Goal: Task Accomplishment & Management: Use online tool/utility

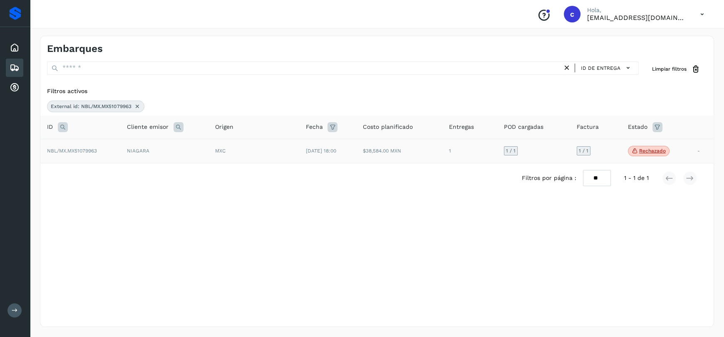
click at [651, 152] on p "Rechazado" at bounding box center [652, 151] width 27 height 6
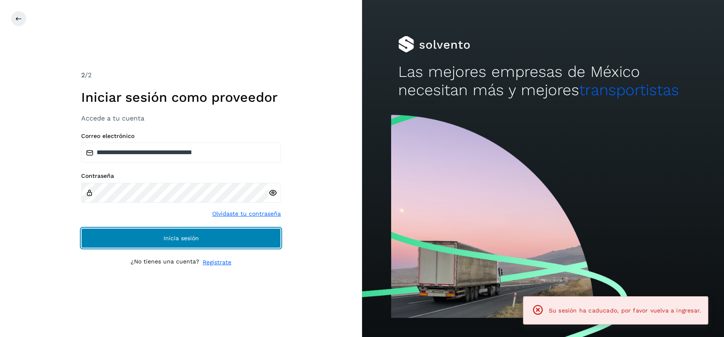
click at [201, 238] on button "Inicia sesión" at bounding box center [181, 238] width 200 height 20
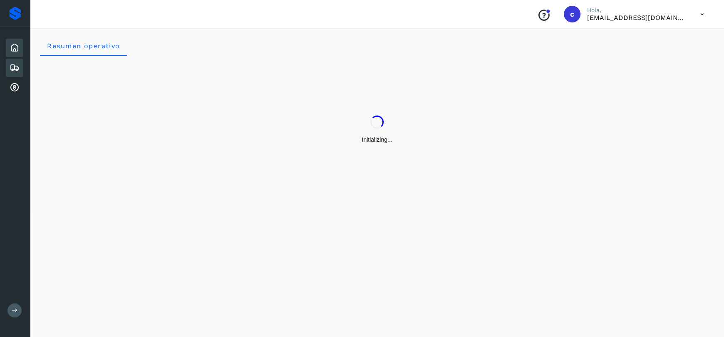
click at [13, 60] on div "Embarques" at bounding box center [14, 68] width 17 height 18
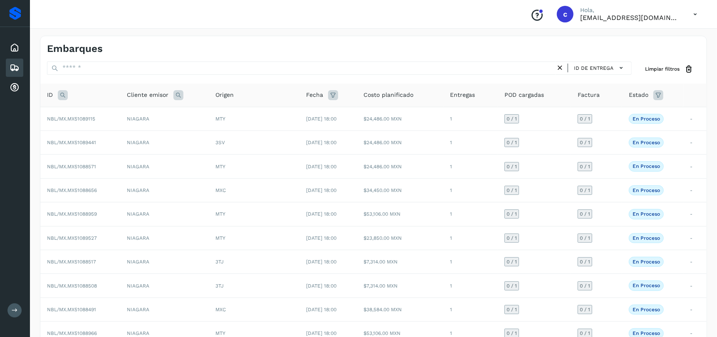
click at [63, 93] on icon at bounding box center [63, 95] width 10 height 10
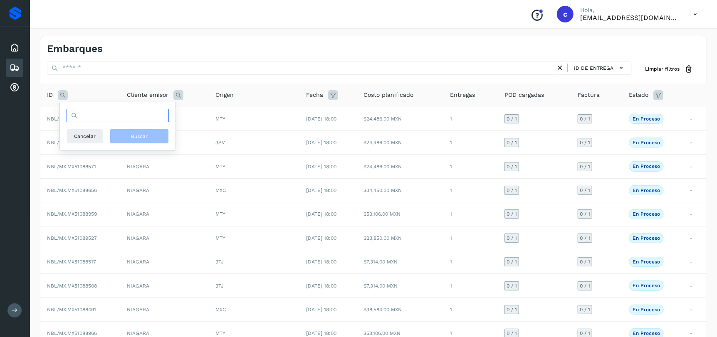
click at [107, 116] on input "text" at bounding box center [118, 115] width 102 height 13
paste input "**********"
type input "**********"
click at [136, 137] on span "Buscar" at bounding box center [139, 136] width 17 height 7
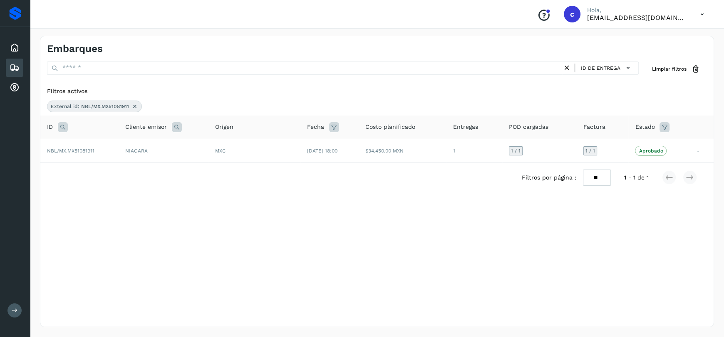
click at [62, 127] on icon at bounding box center [63, 127] width 10 height 10
click at [102, 146] on input "**********" at bounding box center [118, 147] width 102 height 13
paste input "text"
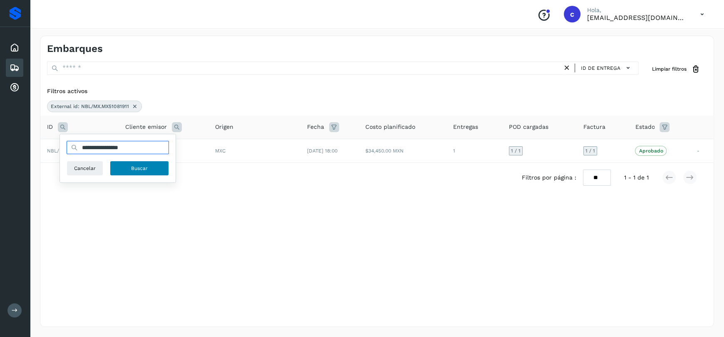
type input "**********"
click at [152, 169] on button "Buscar" at bounding box center [139, 168] width 59 height 15
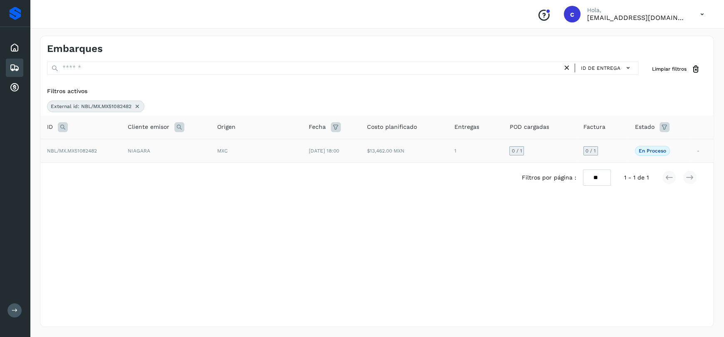
click at [388, 157] on td "$13,462.00 MXN" at bounding box center [403, 151] width 87 height 24
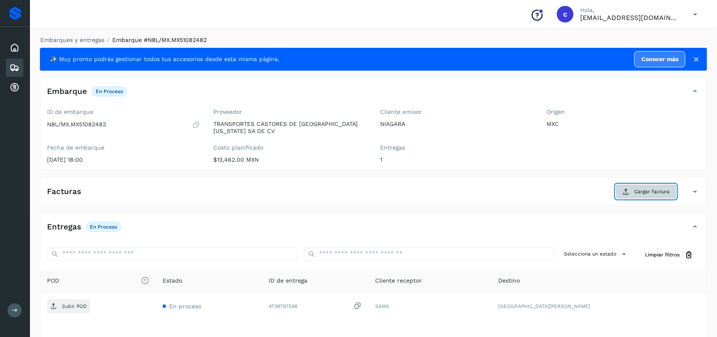
click at [628, 190] on icon at bounding box center [626, 192] width 7 height 7
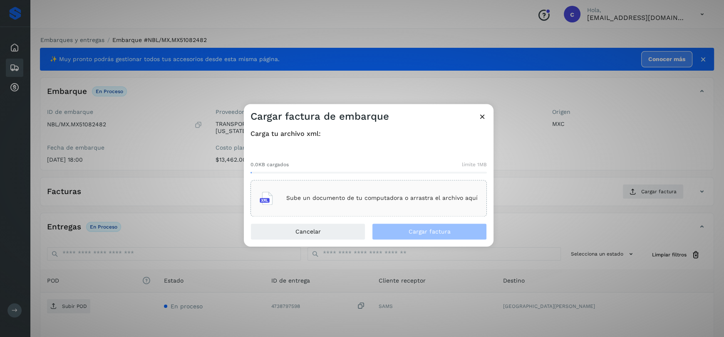
click at [367, 198] on p "Sube un documento de tu computadora o arrastra el archivo aquí" at bounding box center [381, 198] width 191 height 7
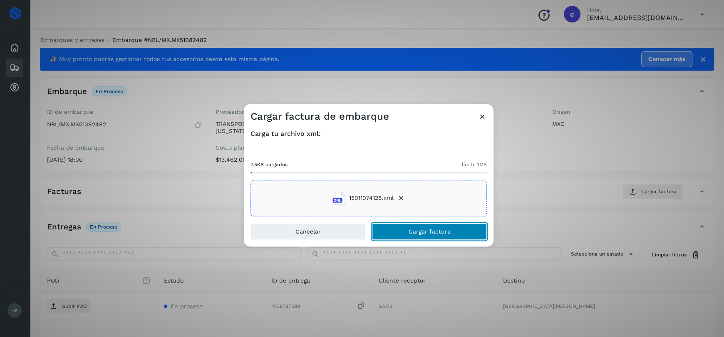
click at [421, 235] on span "Cargar factura" at bounding box center [430, 232] width 42 height 6
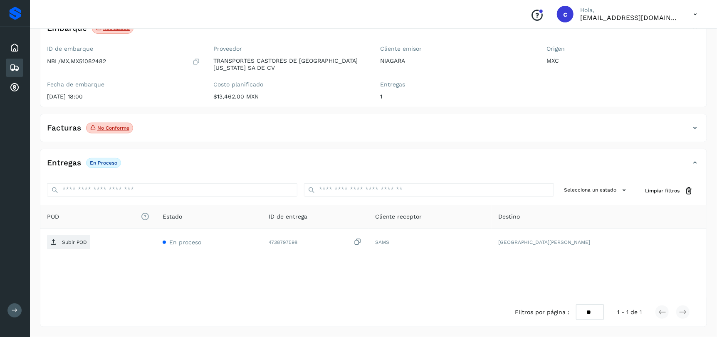
scroll to position [22, 0]
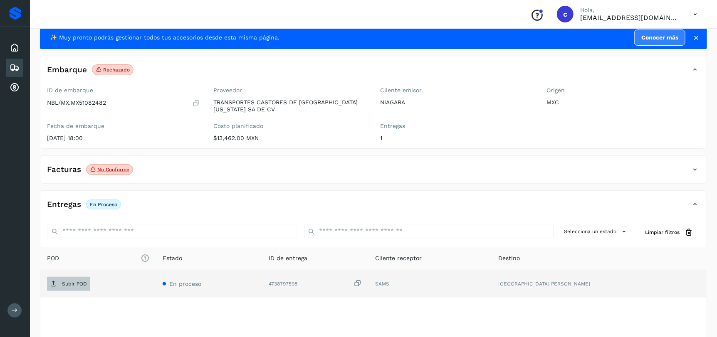
click at [72, 284] on p "Subir POD" at bounding box center [74, 284] width 25 height 6
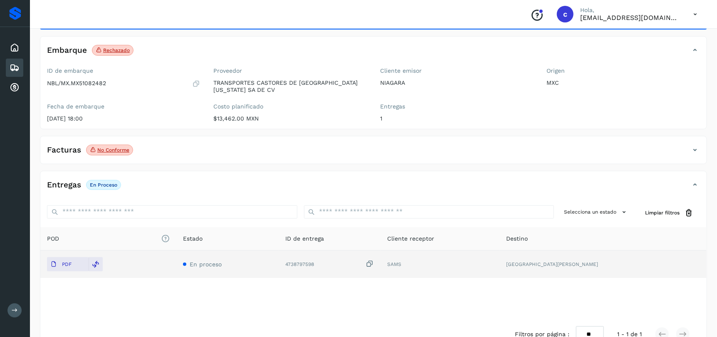
scroll to position [0, 0]
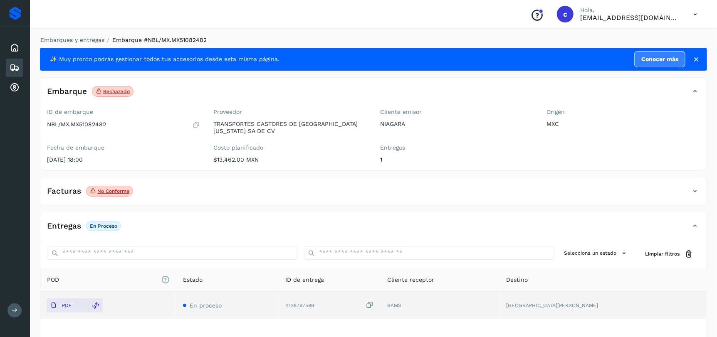
click at [16, 66] on icon at bounding box center [15, 68] width 10 height 10
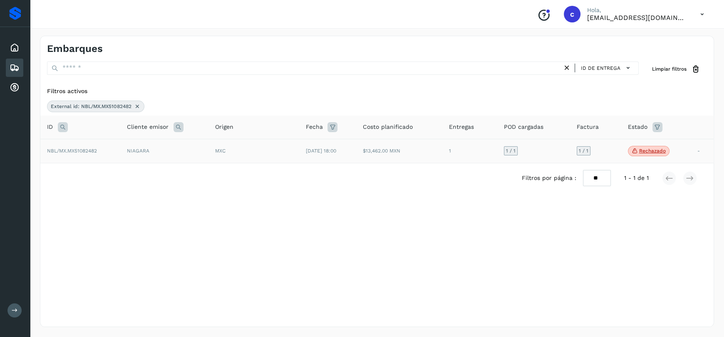
click at [272, 153] on div "MXC" at bounding box center [253, 150] width 77 height 7
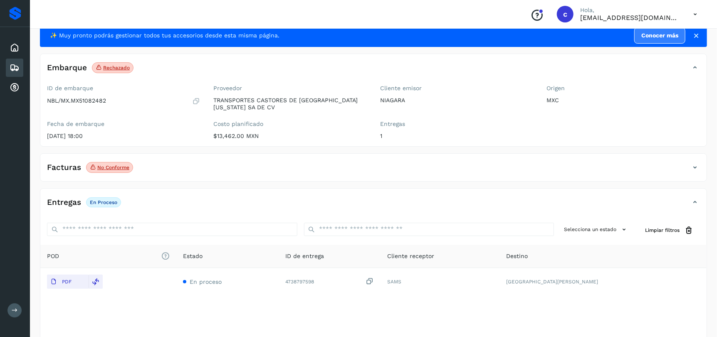
scroll to position [63, 0]
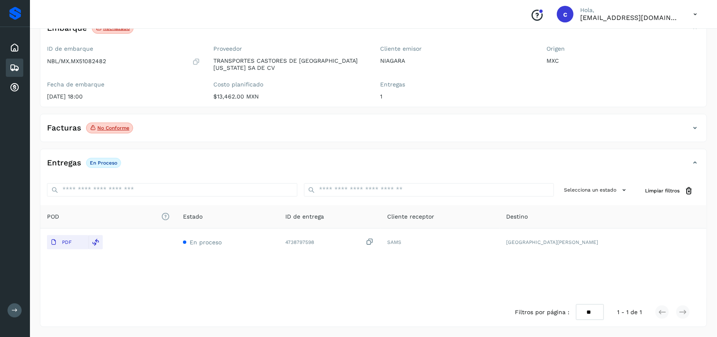
click at [10, 67] on icon at bounding box center [15, 68] width 10 height 10
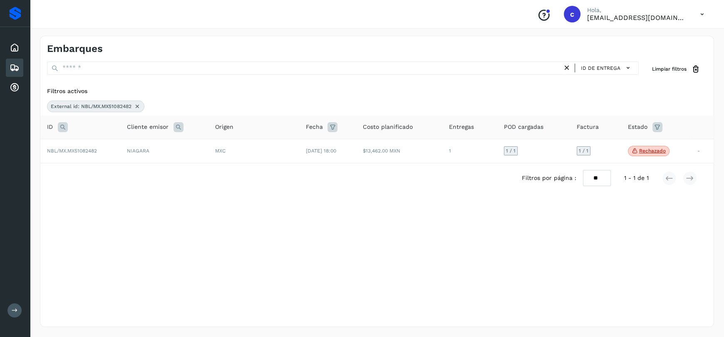
click at [60, 127] on icon at bounding box center [63, 127] width 10 height 10
click at [126, 147] on input "**********" at bounding box center [118, 147] width 102 height 13
type input "*"
paste input "**********"
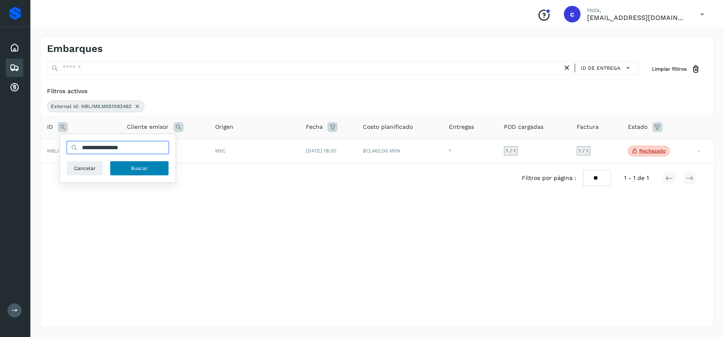
type input "**********"
click at [146, 171] on span "Buscar" at bounding box center [139, 168] width 17 height 7
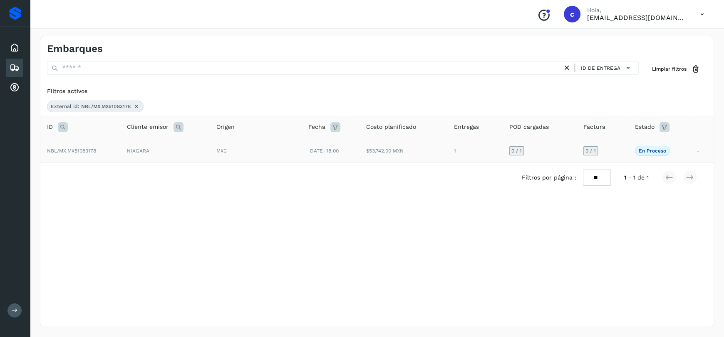
click at [132, 151] on td "NIAGARA" at bounding box center [164, 151] width 89 height 24
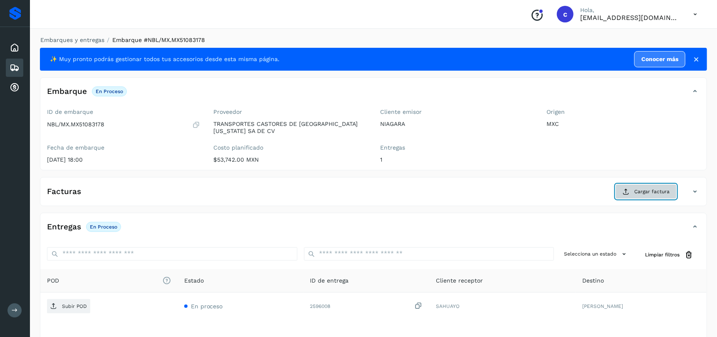
click at [655, 191] on span "Cargar factura" at bounding box center [652, 191] width 35 height 7
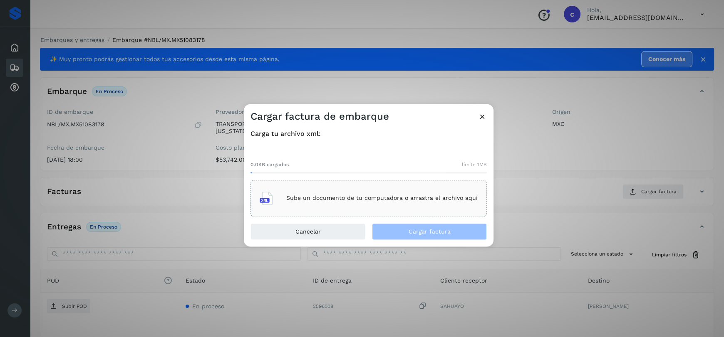
click at [382, 198] on p "Sube un documento de tu computadora o arrastra el archivo aquí" at bounding box center [381, 198] width 191 height 7
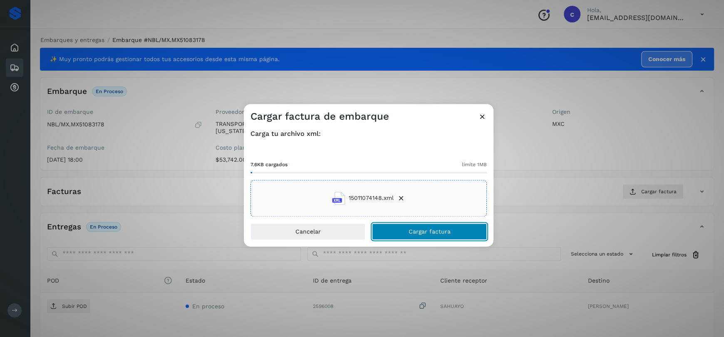
click at [423, 229] on span "Cargar factura" at bounding box center [430, 232] width 42 height 6
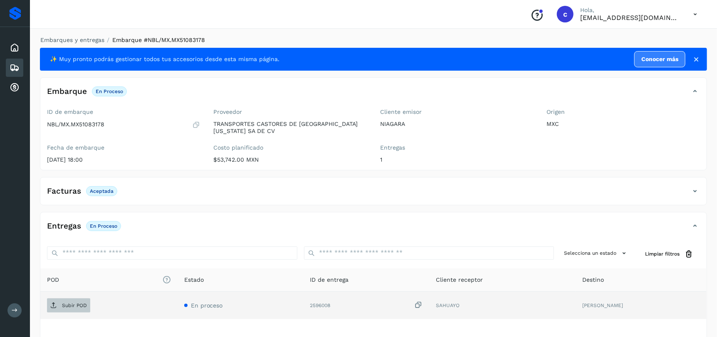
click at [75, 307] on p "Subir POD" at bounding box center [74, 306] width 25 height 6
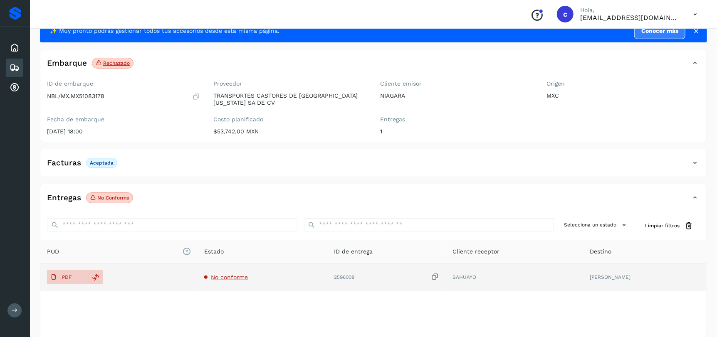
scroll to position [41, 0]
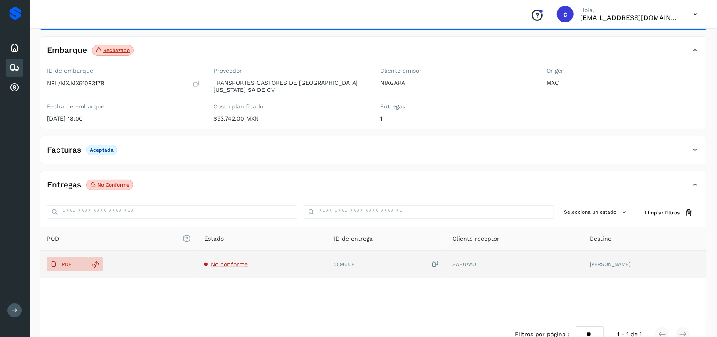
click at [236, 268] on td "No conforme" at bounding box center [263, 264] width 130 height 27
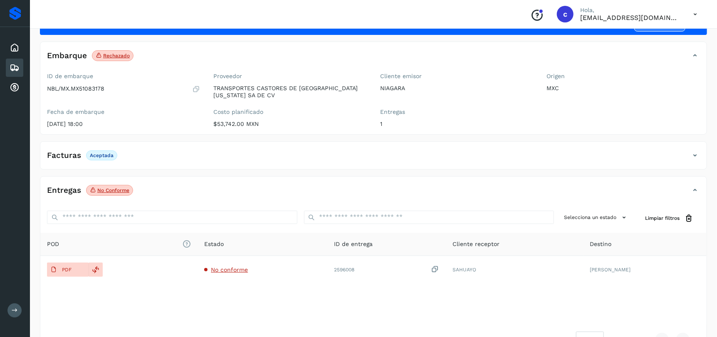
scroll to position [22, 0]
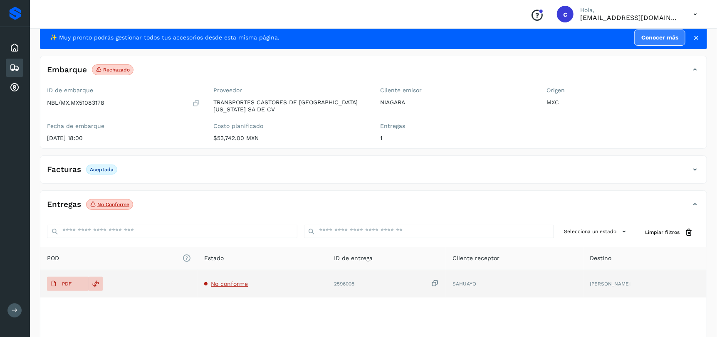
click at [224, 282] on span "No conforme" at bounding box center [229, 284] width 37 height 7
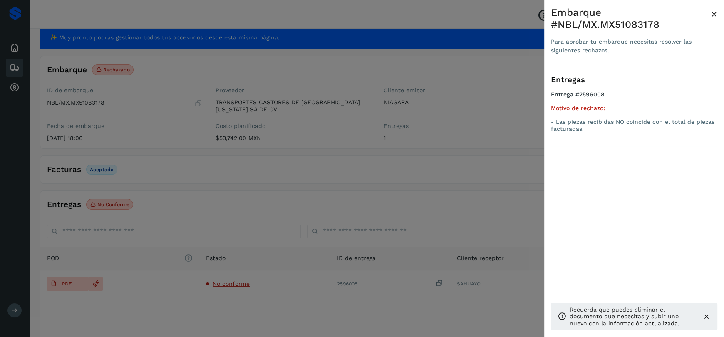
click at [380, 192] on div at bounding box center [362, 168] width 724 height 337
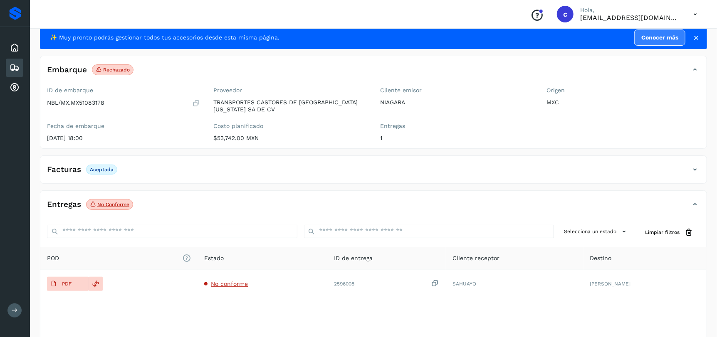
click at [16, 67] on icon at bounding box center [15, 68] width 10 height 10
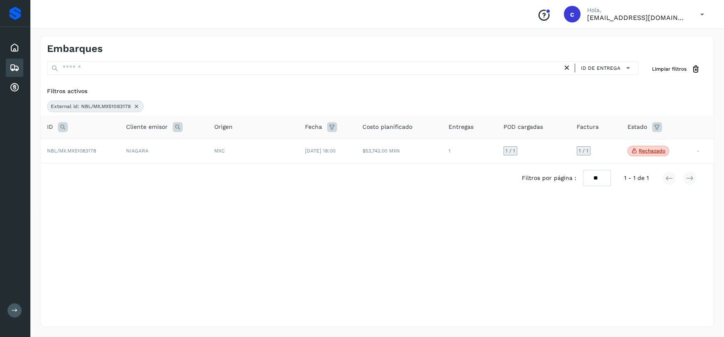
click at [62, 128] on icon at bounding box center [63, 127] width 10 height 10
click at [123, 146] on input "**********" at bounding box center [118, 147] width 102 height 13
paste input "text"
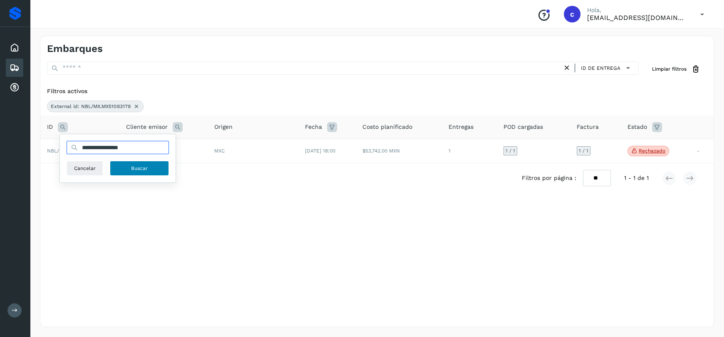
type input "**********"
click at [133, 167] on span "Buscar" at bounding box center [139, 168] width 17 height 7
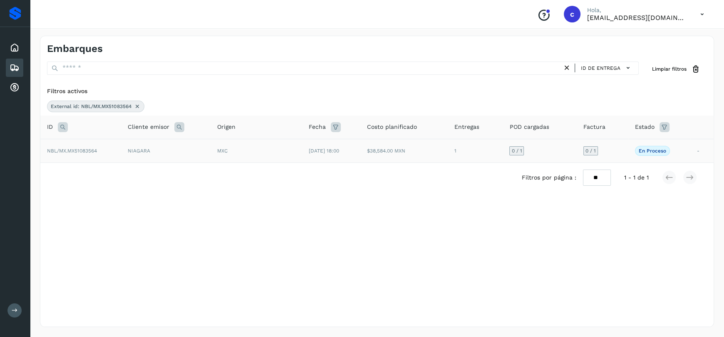
click at [335, 153] on td "[DATE] 18:00" at bounding box center [331, 151] width 58 height 24
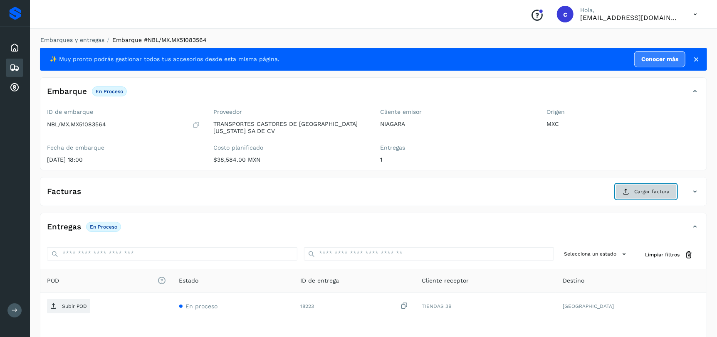
click at [631, 186] on button "Cargar factura" at bounding box center [646, 191] width 61 height 15
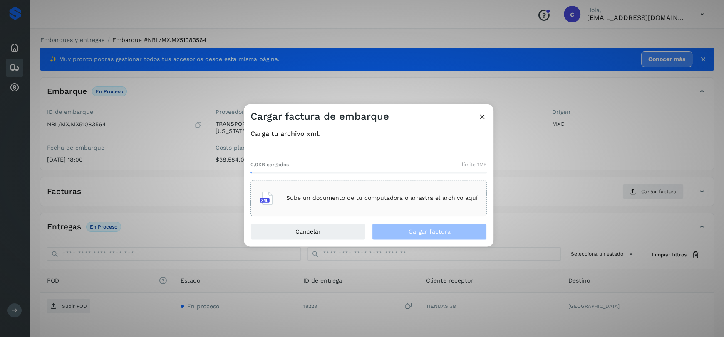
click at [383, 195] on p "Sube un documento de tu computadora o arrastra el archivo aquí" at bounding box center [381, 198] width 191 height 7
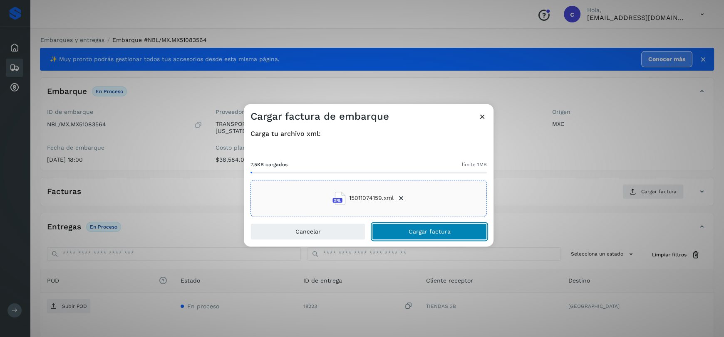
click at [428, 227] on button "Cargar factura" at bounding box center [429, 231] width 115 height 17
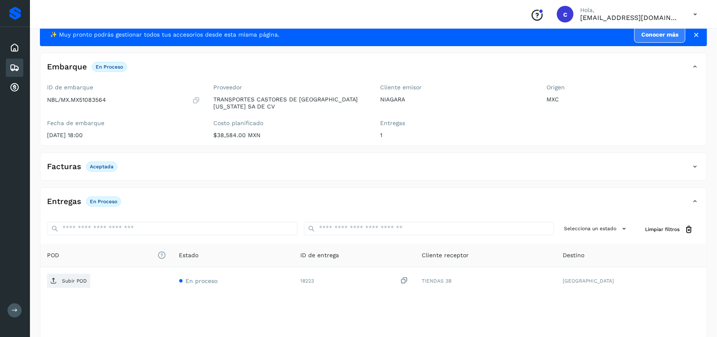
scroll to position [63, 0]
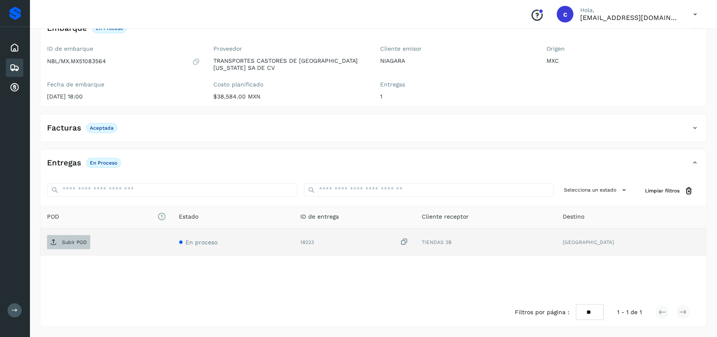
click at [73, 241] on p "Subir POD" at bounding box center [74, 243] width 25 height 6
click at [15, 69] on icon at bounding box center [15, 68] width 10 height 10
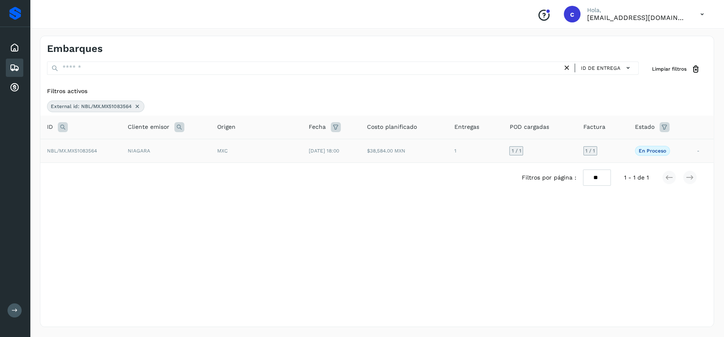
click at [149, 151] on td "NIAGARA" at bounding box center [165, 151] width 89 height 24
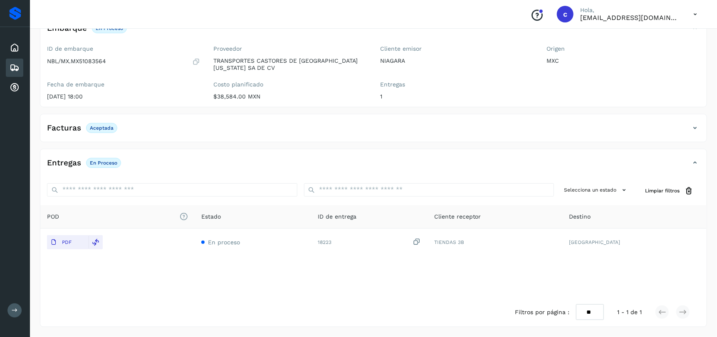
click at [15, 64] on icon at bounding box center [15, 68] width 10 height 10
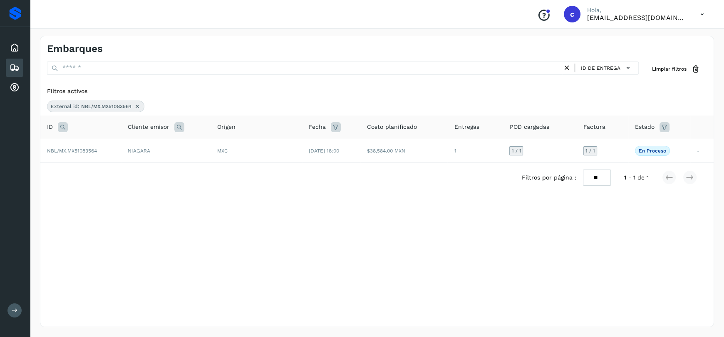
click at [63, 123] on icon at bounding box center [63, 127] width 10 height 10
click at [129, 148] on input "**********" at bounding box center [118, 147] width 102 height 13
paste input "text"
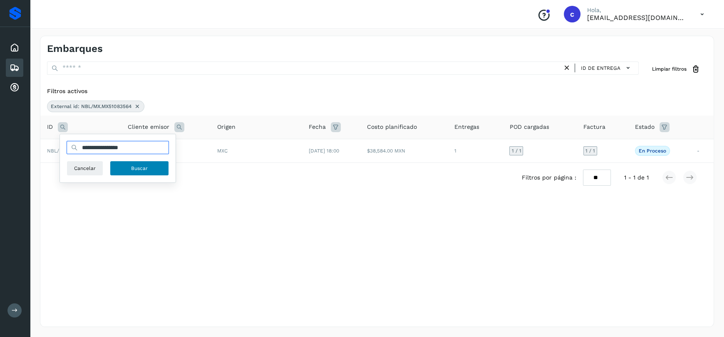
type input "**********"
click at [135, 163] on button "Buscar" at bounding box center [139, 168] width 59 height 15
click at [338, 151] on span "[DATE] 18:00" at bounding box center [324, 151] width 30 height 6
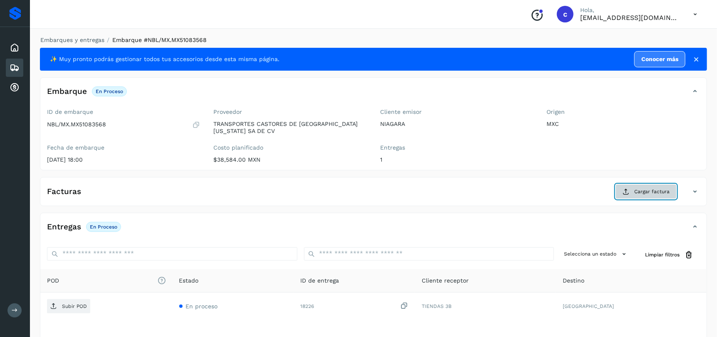
click at [638, 191] on span "Cargar factura" at bounding box center [652, 191] width 35 height 7
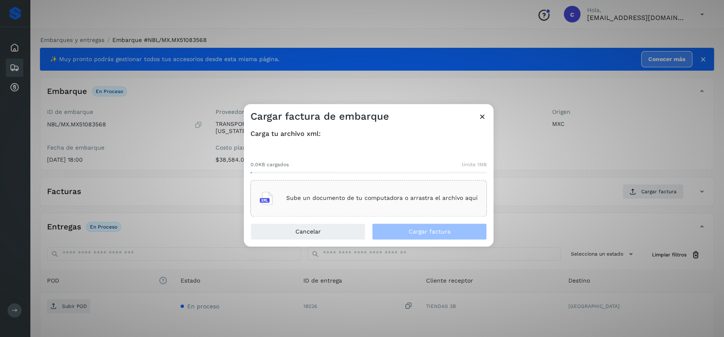
click at [363, 199] on p "Sube un documento de tu computadora o arrastra el archivo aquí" at bounding box center [381, 198] width 191 height 7
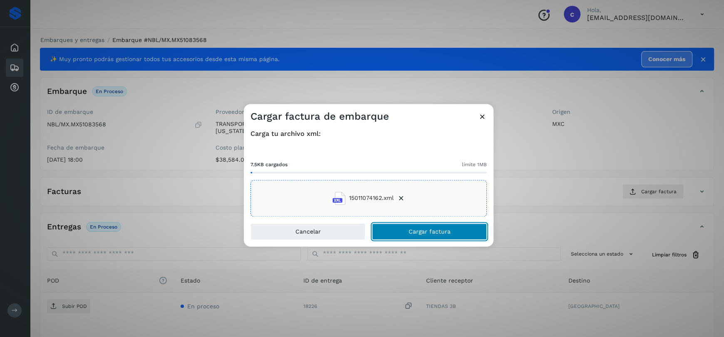
click at [440, 239] on button "Cargar factura" at bounding box center [429, 231] width 115 height 17
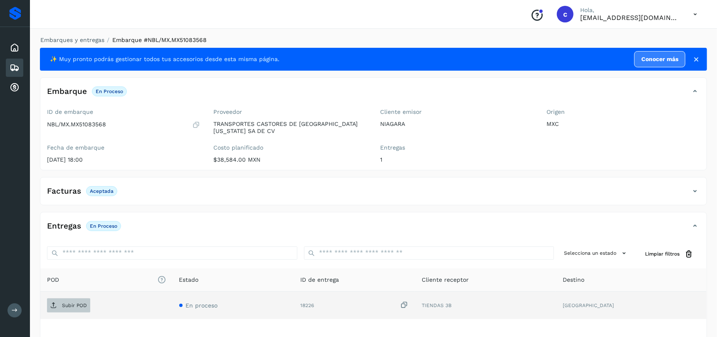
click at [72, 303] on p "Subir POD" at bounding box center [74, 306] width 25 height 6
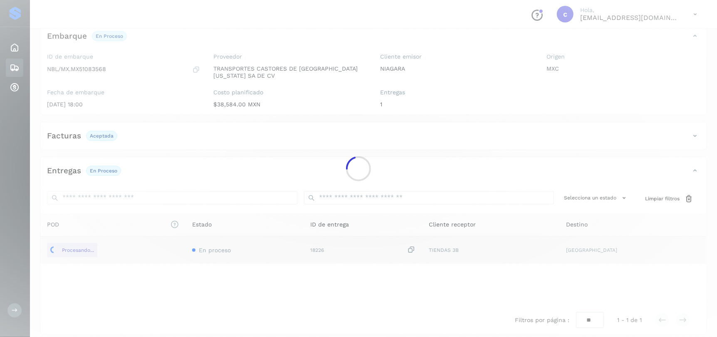
scroll to position [63, 0]
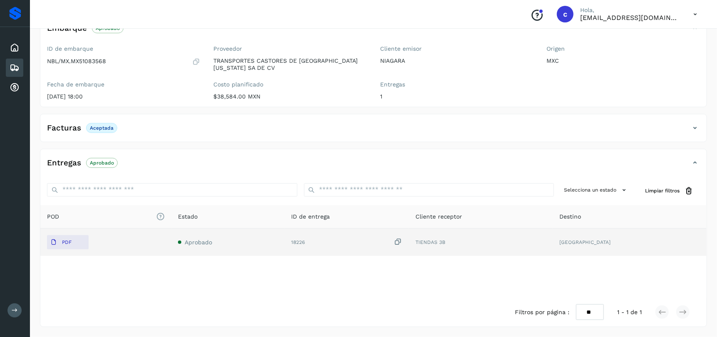
click at [8, 69] on div "Embarques" at bounding box center [14, 68] width 17 height 18
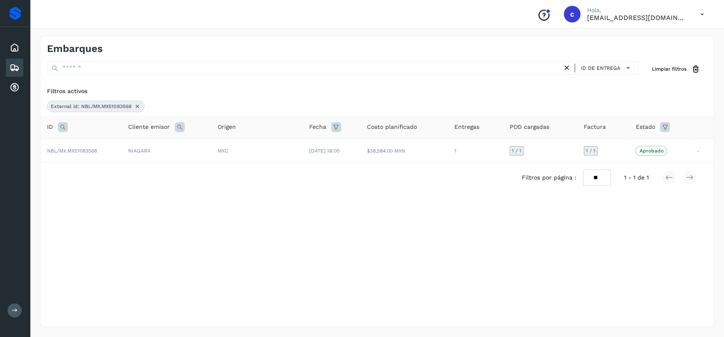
click at [62, 126] on icon at bounding box center [63, 127] width 10 height 10
click at [139, 151] on input "**********" at bounding box center [118, 147] width 102 height 13
paste input "text"
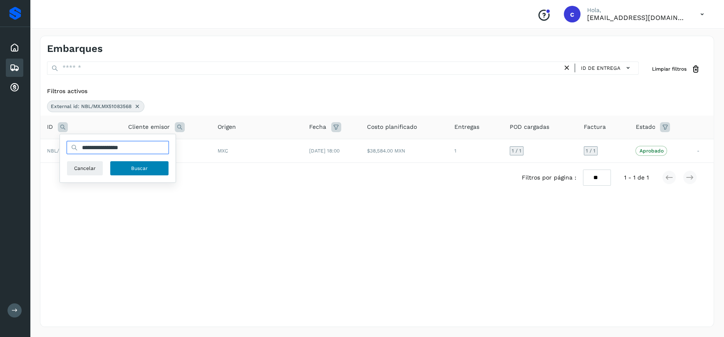
type input "**********"
click at [144, 169] on span "Buscar" at bounding box center [139, 168] width 17 height 7
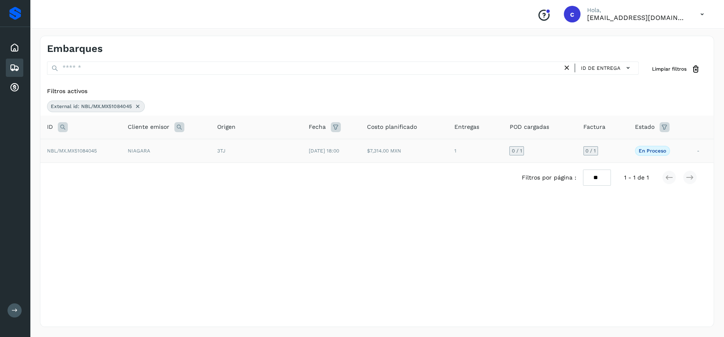
click at [285, 157] on td "3TJ" at bounding box center [257, 151] width 92 height 24
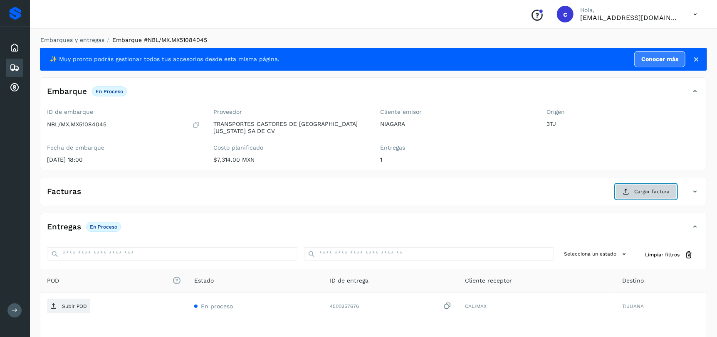
click at [637, 189] on span "Cargar factura" at bounding box center [652, 191] width 35 height 7
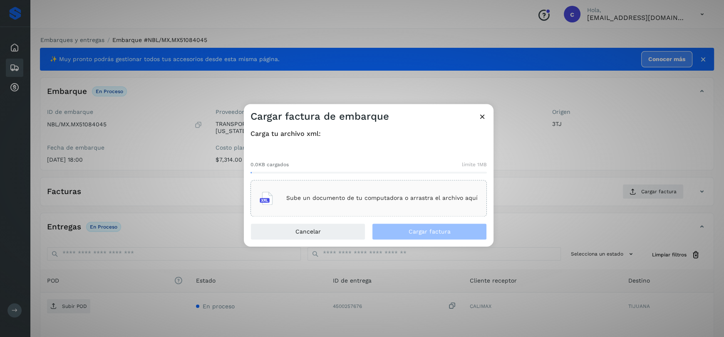
click at [419, 197] on p "Sube un documento de tu computadora o arrastra el archivo aquí" at bounding box center [381, 198] width 191 height 7
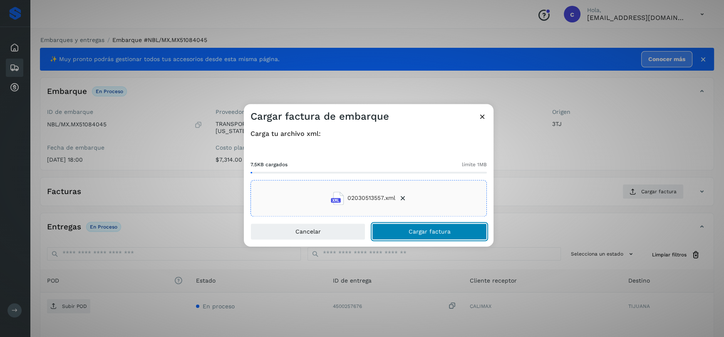
click at [437, 226] on button "Cargar factura" at bounding box center [429, 231] width 115 height 17
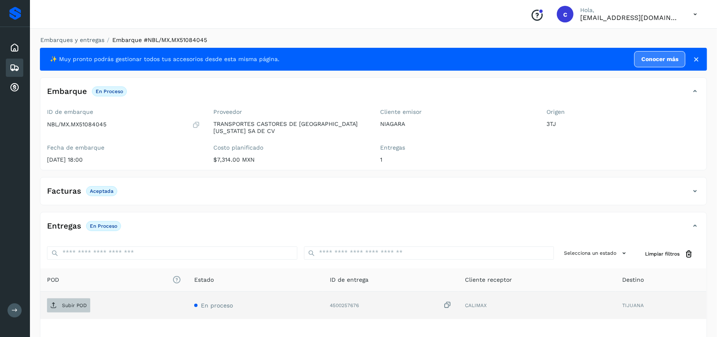
click at [66, 303] on p "Subir POD" at bounding box center [74, 306] width 25 height 6
click at [14, 69] on icon at bounding box center [15, 68] width 10 height 10
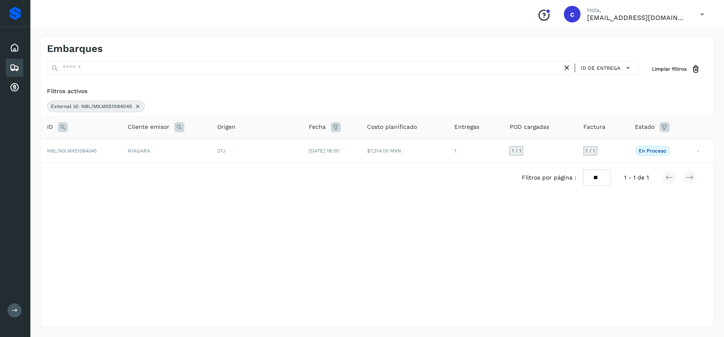
click at [138, 107] on icon at bounding box center [137, 106] width 7 height 7
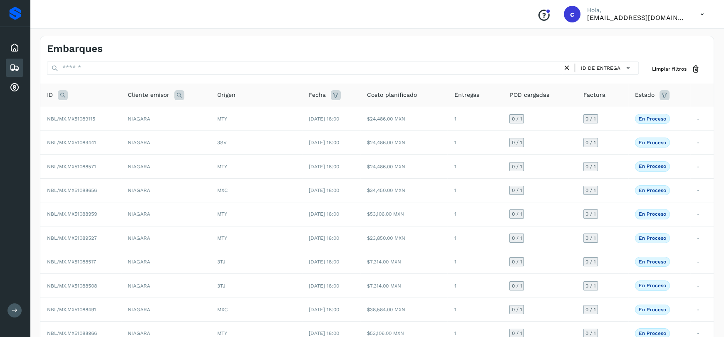
click at [62, 98] on icon at bounding box center [63, 95] width 10 height 10
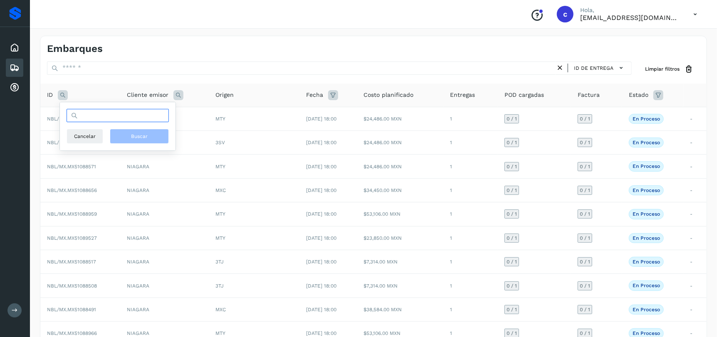
click at [144, 112] on input "text" at bounding box center [118, 115] width 102 height 13
paste input "**********"
type input "**********"
click at [162, 141] on button "Buscar" at bounding box center [139, 136] width 59 height 15
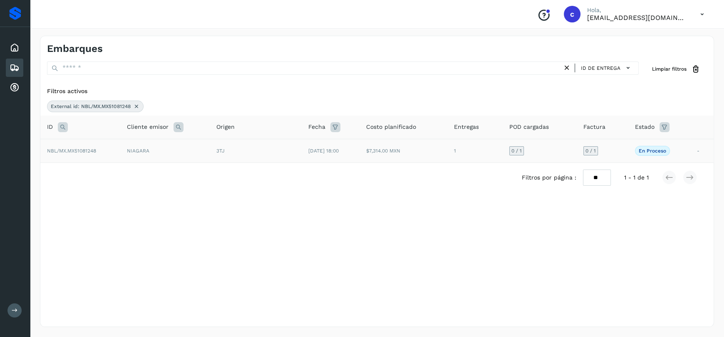
click at [269, 154] on td "3TJ" at bounding box center [256, 151] width 92 height 24
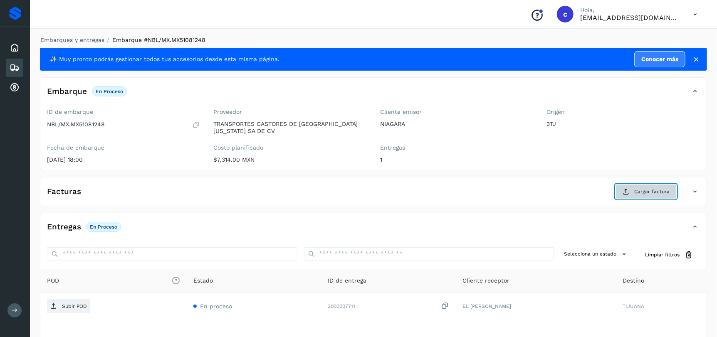
click at [651, 192] on span "Cargar factura" at bounding box center [652, 191] width 35 height 7
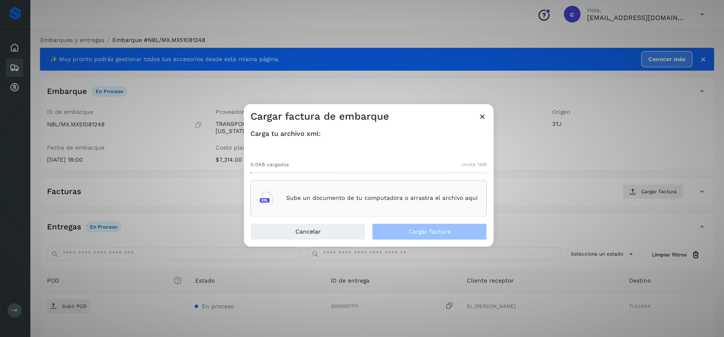
click at [419, 203] on div "Sube un documento de tu computadora o arrastra el archivo aquí" at bounding box center [369, 198] width 218 height 22
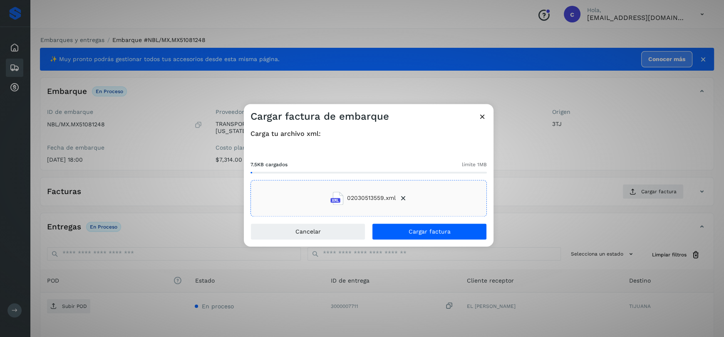
click at [409, 221] on div "Carga tu archivo xml: 7.5KB cargados límite 1MB 02030513559.xml" at bounding box center [369, 173] width 250 height 100
click at [432, 230] on span "Cargar factura" at bounding box center [430, 232] width 42 height 6
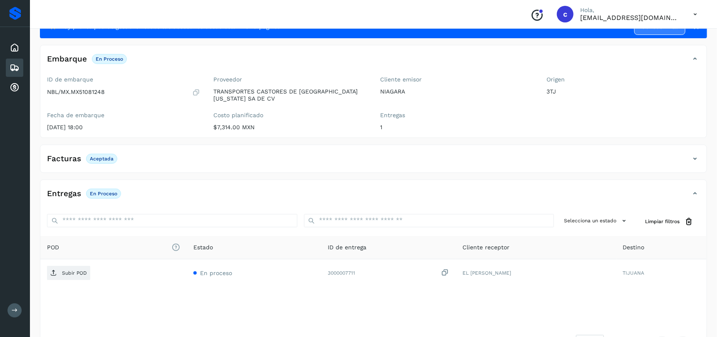
scroll to position [63, 0]
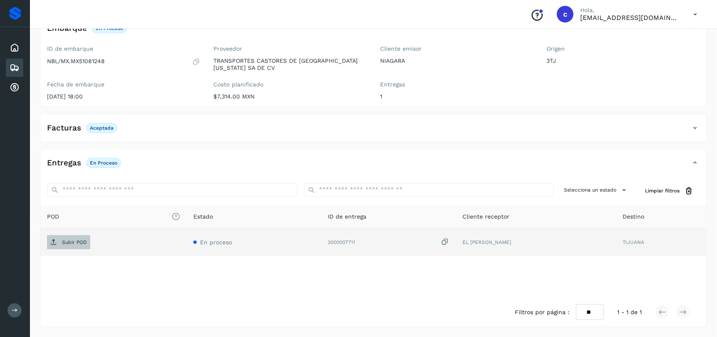
click at [62, 245] on span "Subir POD" at bounding box center [68, 242] width 43 height 13
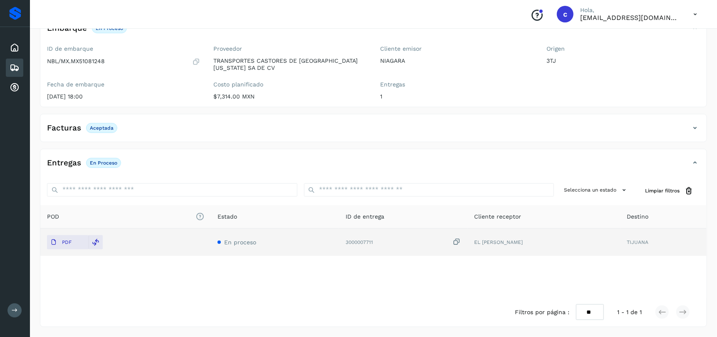
click at [15, 68] on icon at bounding box center [15, 68] width 10 height 10
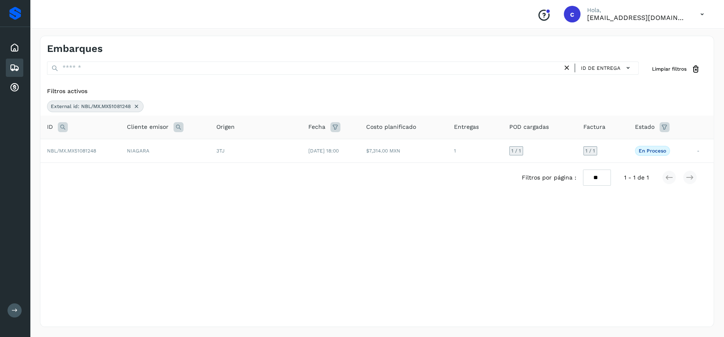
click at [64, 124] on icon at bounding box center [63, 127] width 10 height 10
click at [145, 147] on input "**********" at bounding box center [118, 147] width 102 height 13
paste input "text"
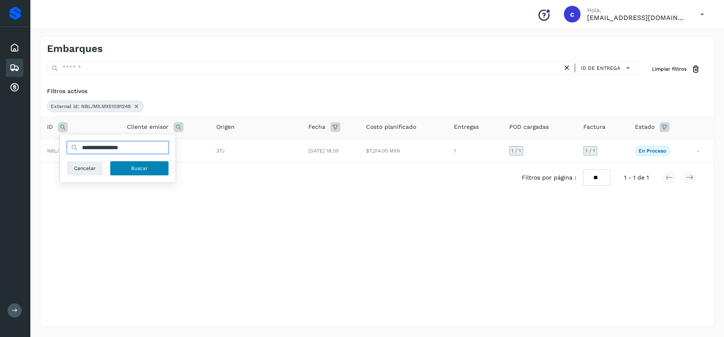
type input "**********"
click at [137, 171] on span "Buscar" at bounding box center [139, 168] width 17 height 7
click at [179, 154] on td "NIAGARA" at bounding box center [164, 151] width 89 height 24
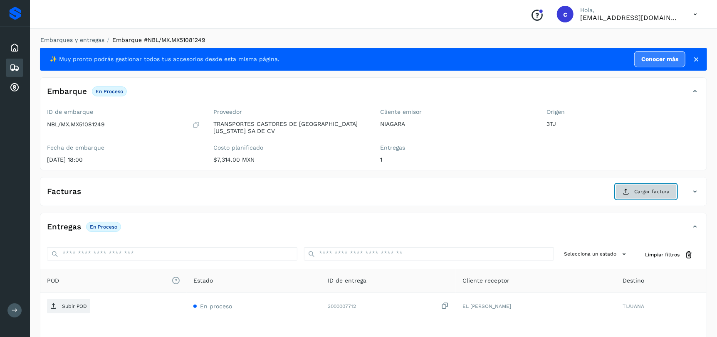
click at [631, 188] on button "Cargar factura" at bounding box center [646, 191] width 61 height 15
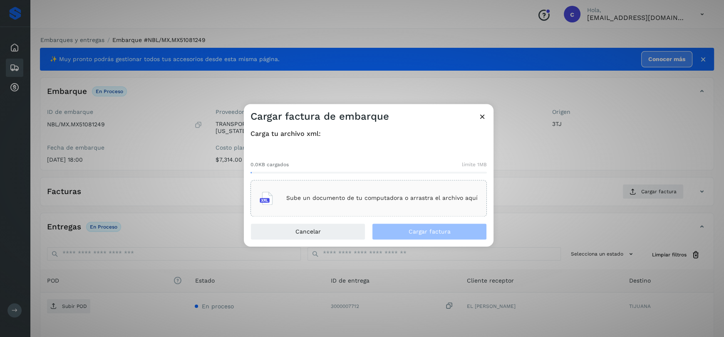
click at [378, 194] on div "Sube un documento de tu computadora o arrastra el archivo aquí" at bounding box center [369, 198] width 218 height 22
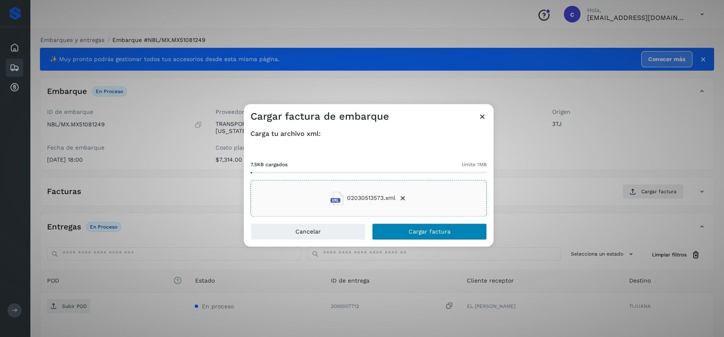
drag, startPoint x: 419, startPoint y: 221, endPoint x: 432, endPoint y: 237, distance: 20.6
click at [420, 225] on div "Cargar factura de embarque Carga tu archivo xml: 7.5KB cargados límite 1MB 0203…" at bounding box center [369, 175] width 250 height 143
click at [432, 237] on button "Cargar factura" at bounding box center [429, 231] width 115 height 17
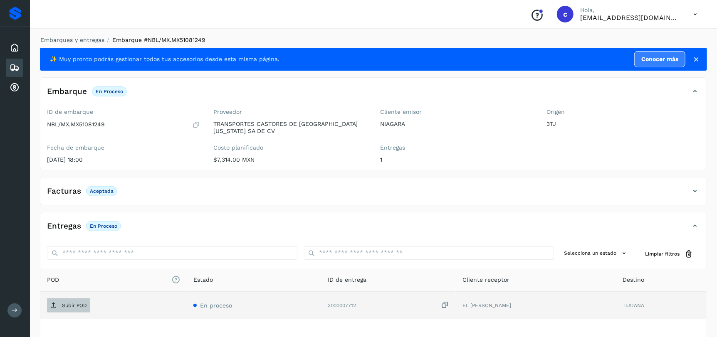
click at [75, 304] on p "Subir POD" at bounding box center [74, 306] width 25 height 6
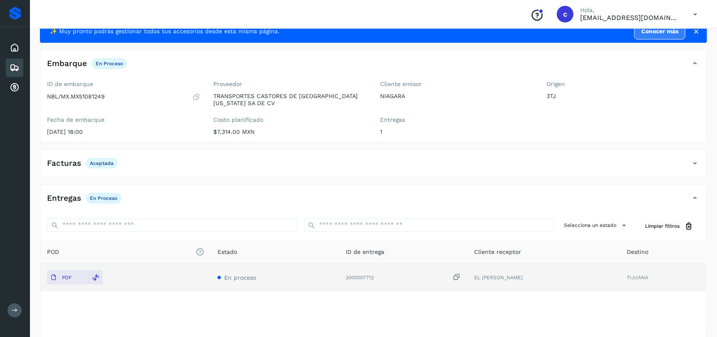
scroll to position [63, 0]
